Goal: Navigation & Orientation: Go to known website

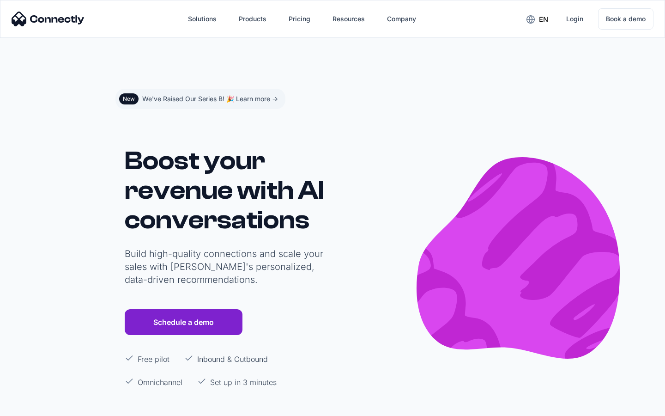
scroll to position [5532, 0]
